Goal: Task Accomplishment & Management: Use online tool/utility

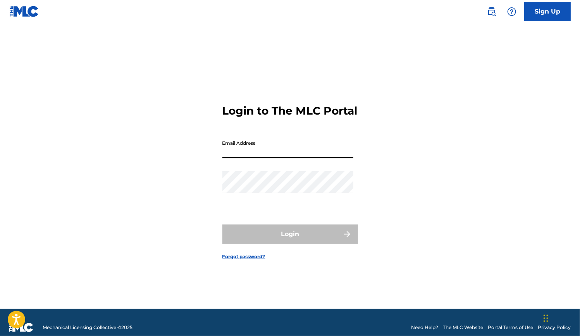
click at [245, 158] on input "Email Address" at bounding box center [287, 147] width 131 height 22
type input "[PERSON_NAME][EMAIL_ADDRESS][PERSON_NAME][DOMAIN_NAME]"
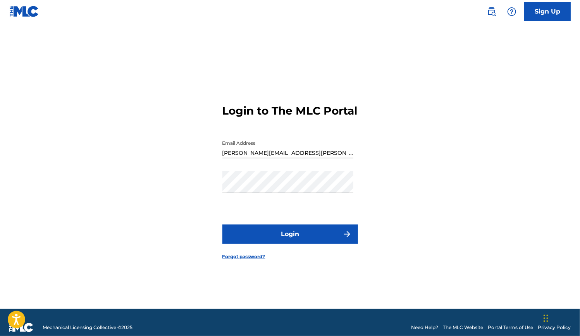
click at [295, 234] on button "Login" at bounding box center [290, 234] width 136 height 19
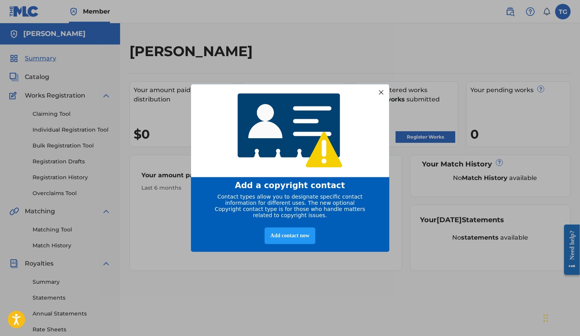
click at [381, 92] on div at bounding box center [381, 92] width 10 height 10
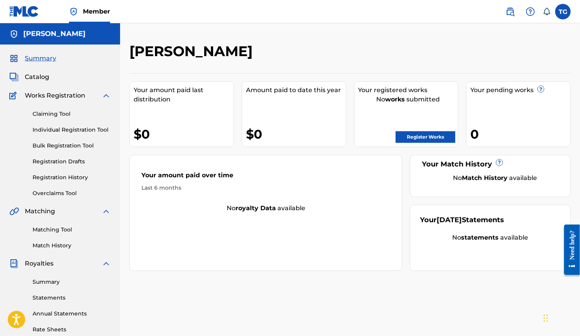
click at [63, 113] on link "Claiming Tool" at bounding box center [72, 114] width 78 height 8
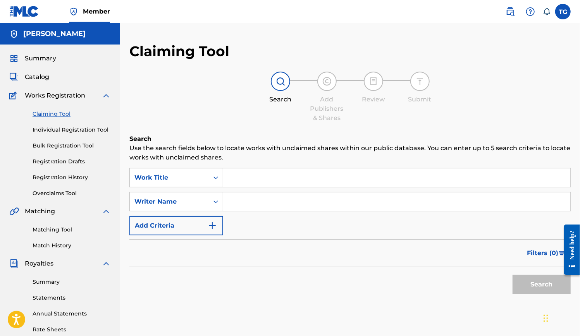
click at [282, 179] on input "Search Form" at bounding box center [396, 177] width 347 height 19
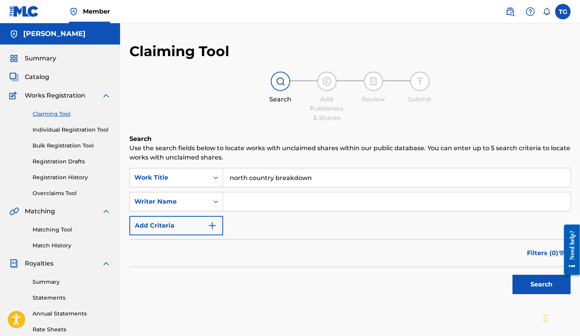
type input "north country breakdown"
click at [532, 283] on button "Search" at bounding box center [541, 284] width 58 height 19
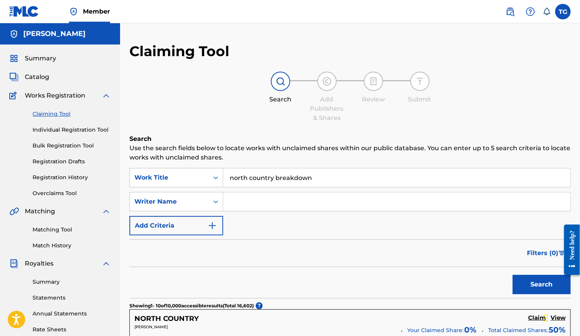
click at [283, 209] on input "Search Form" at bounding box center [396, 201] width 347 height 19
click at [512, 275] on button "Search" at bounding box center [541, 284] width 58 height 19
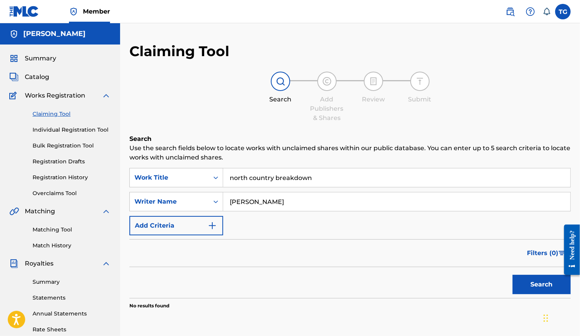
drag, startPoint x: 279, startPoint y: 206, endPoint x: 240, endPoint y: 206, distance: 38.7
click at [240, 206] on input "[PERSON_NAME]" at bounding box center [396, 201] width 347 height 19
type input "t"
click at [72, 146] on link "Bulk Registration Tool" at bounding box center [72, 146] width 78 height 8
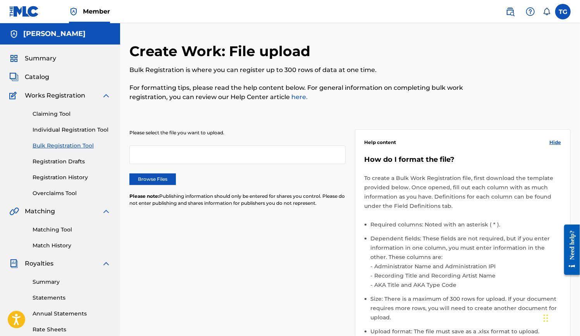
click at [360, 83] on p "For formatting tips, please read the help content below. For general informatio…" at bounding box center [299, 92] width 340 height 19
click at [59, 115] on link "Claiming Tool" at bounding box center [72, 114] width 78 height 8
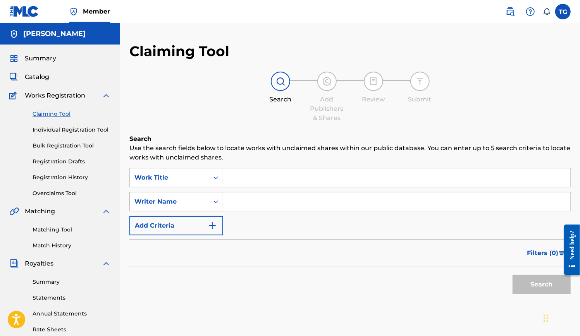
click at [215, 201] on icon "Search Form" at bounding box center [216, 202] width 8 height 8
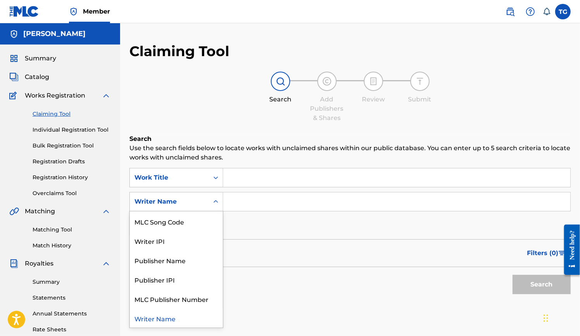
scroll to position [19, 0]
click at [215, 178] on icon "Search Form" at bounding box center [215, 178] width 5 height 3
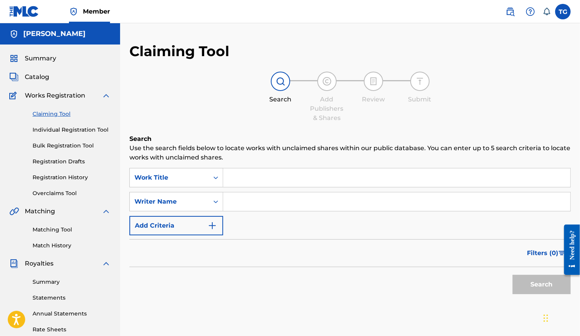
click at [189, 179] on div "Work Title" at bounding box center [169, 177] width 70 height 9
click at [234, 182] on input "Search Form" at bounding box center [396, 177] width 347 height 19
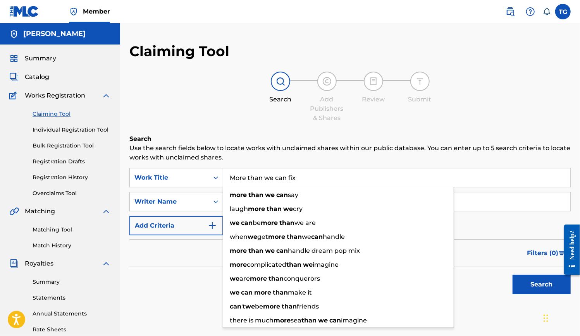
type input "More than we can fix"
click at [512, 275] on button "Search" at bounding box center [541, 284] width 58 height 19
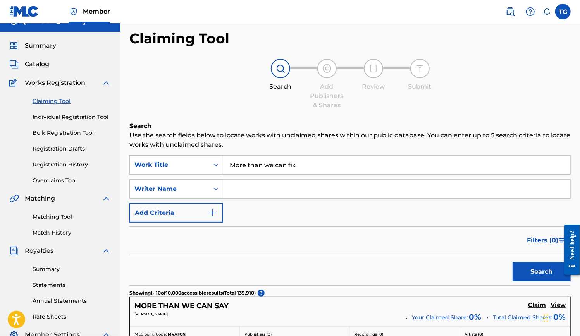
scroll to position [0, 0]
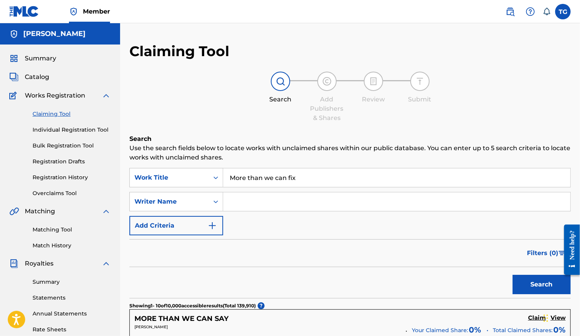
click at [58, 112] on link "Claiming Tool" at bounding box center [72, 114] width 78 height 8
click at [42, 78] on span "Catalog" at bounding box center [37, 76] width 24 height 9
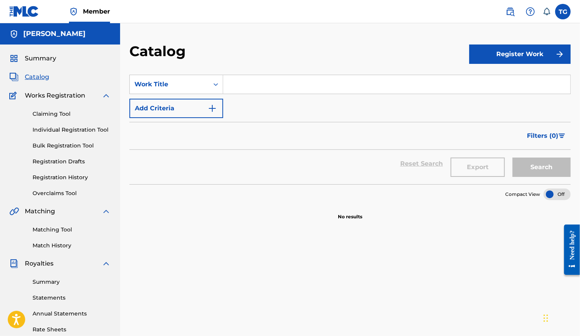
click at [448, 223] on div "SearchWithCriteriaef241150-a45b-45ab-9f5a-9e21c9a58d16 Work Title Add Criteria …" at bounding box center [349, 265] width 441 height 400
click at [60, 113] on link "Claiming Tool" at bounding box center [72, 114] width 78 height 8
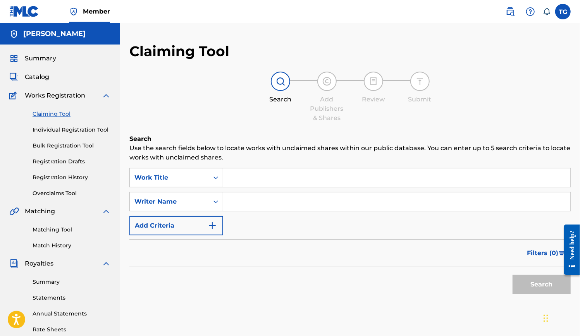
click at [259, 206] on input "Search Form" at bounding box center [396, 201] width 347 height 19
click at [538, 282] on button "Search" at bounding box center [541, 284] width 58 height 19
drag, startPoint x: 263, startPoint y: 206, endPoint x: 207, endPoint y: 203, distance: 55.9
click at [207, 203] on div "SearchWithCriteria62a574d6-2db7-43b2-baac-f15b79021e9f Writer Name Pictrola" at bounding box center [349, 201] width 441 height 19
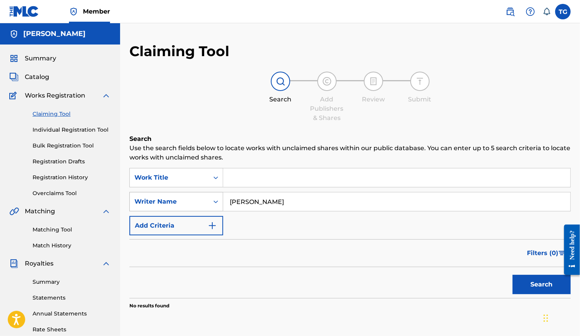
drag, startPoint x: 278, startPoint y: 206, endPoint x: 214, endPoint y: 199, distance: 65.0
click at [214, 199] on div "SearchWithCriteria62a574d6-2db7-43b2-baac-f15b79021e9f Writer Name [PERSON_NAME]" at bounding box center [349, 201] width 441 height 19
type input "[PERSON_NAME]"
click at [532, 283] on button "Search" at bounding box center [541, 284] width 58 height 19
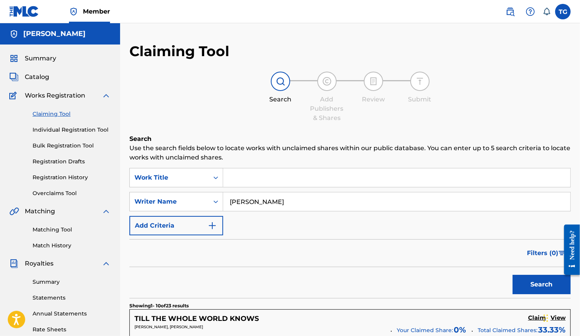
click at [269, 175] on input "Search Form" at bounding box center [396, 177] width 347 height 19
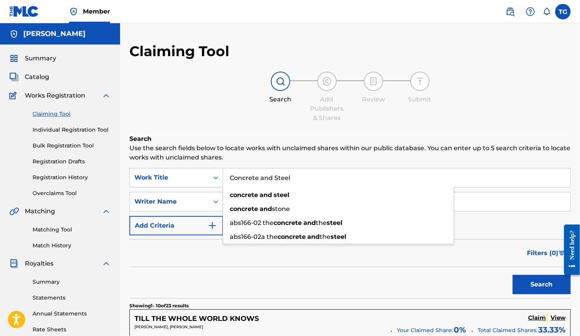
type input "Concrete and Steel"
click at [512, 275] on button "Search" at bounding box center [541, 284] width 58 height 19
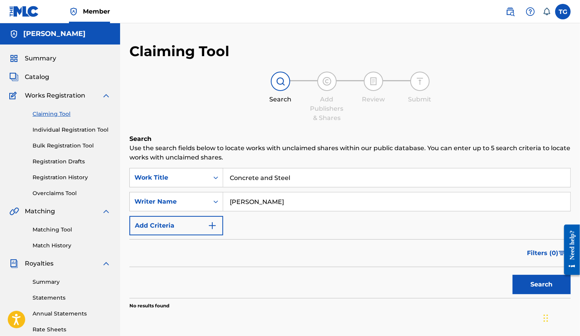
click at [74, 130] on link "Individual Registration Tool" at bounding box center [72, 130] width 78 height 8
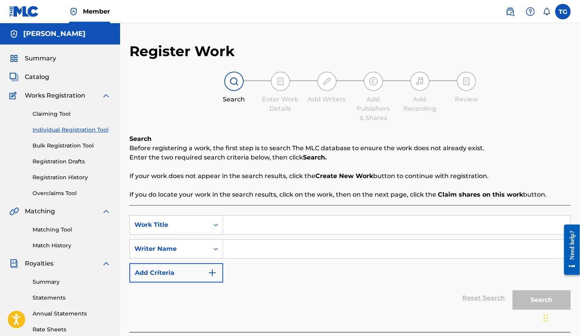
click at [60, 110] on link "Claiming Tool" at bounding box center [72, 114] width 78 height 8
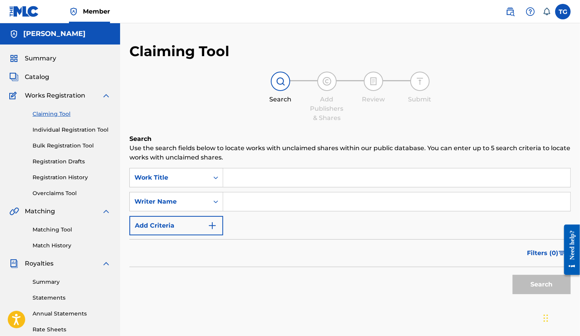
click at [58, 129] on link "Individual Registration Tool" at bounding box center [72, 130] width 78 height 8
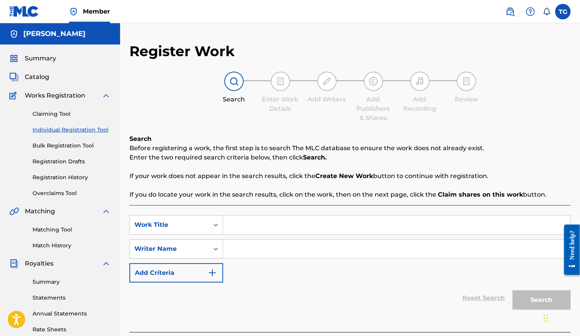
click at [69, 160] on link "Registration Drafts" at bounding box center [72, 162] width 78 height 8
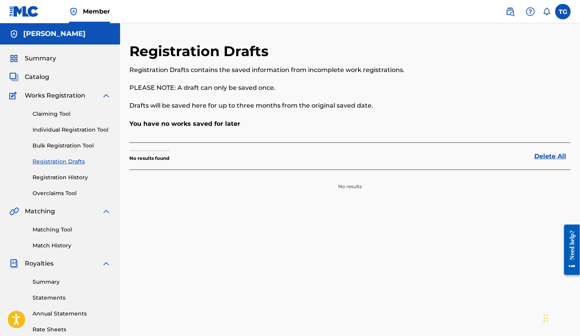
click at [60, 196] on link "Overclaims Tool" at bounding box center [72, 193] width 78 height 8
